Goal: Task Accomplishment & Management: Manage account settings

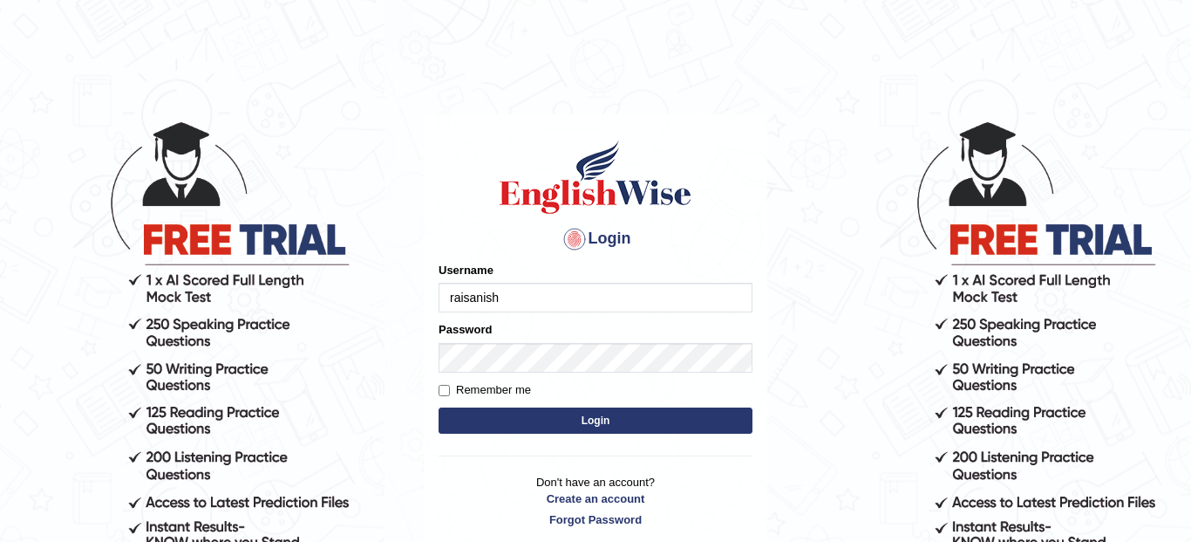
click at [457, 301] on input "raisanish" at bounding box center [596, 298] width 314 height 30
type input "RaiSanish"
click at [417, 375] on body "Login Please fix the following errors: Username RaiSanish Password Remember me …" at bounding box center [595, 330] width 1191 height 542
click at [543, 417] on button "Login" at bounding box center [596, 420] width 314 height 26
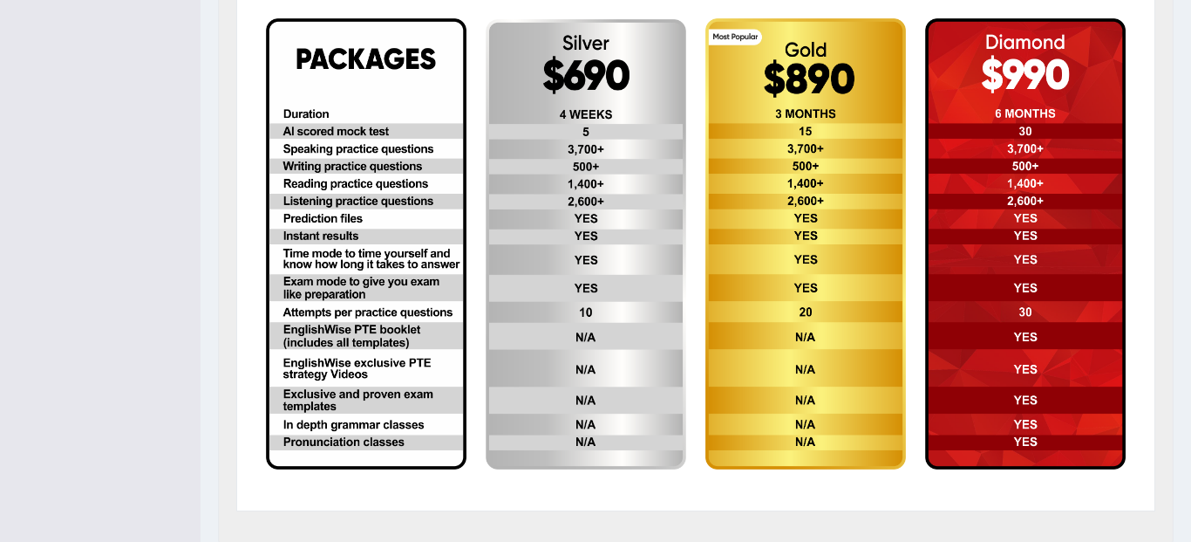
scroll to position [525, 0]
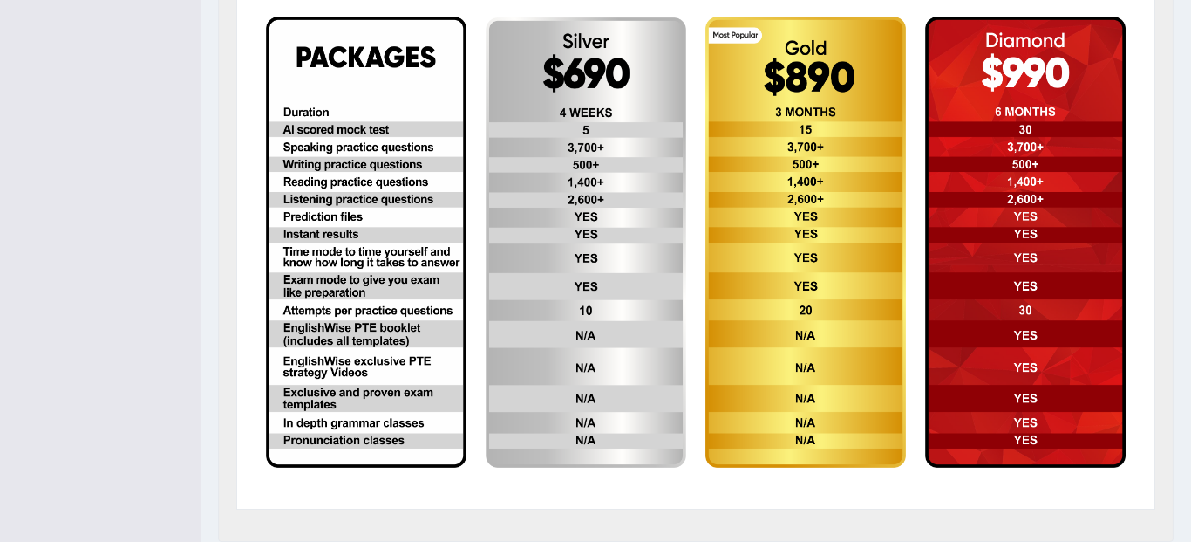
click at [1156, 33] on div "Upgrade Subscription" at bounding box center [696, 231] width 956 height 619
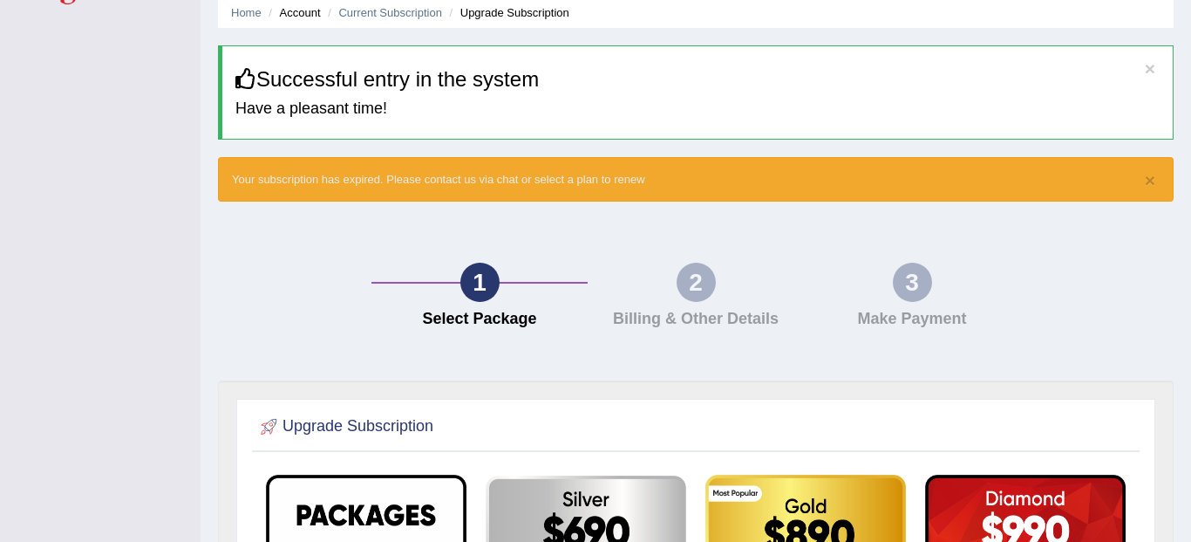
scroll to position [0, 0]
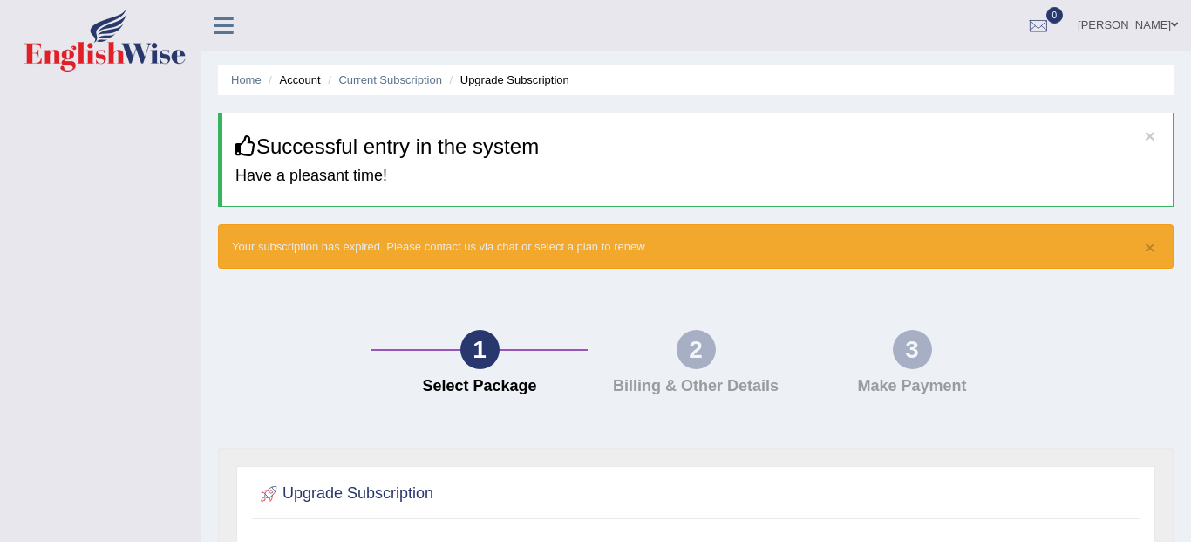
click at [246, 66] on ul "Home Account Current Subscription Upgrade Subscription" at bounding box center [696, 80] width 956 height 31
click at [250, 84] on link "Home" at bounding box center [246, 79] width 31 height 13
